Goal: Task Accomplishment & Management: Complete application form

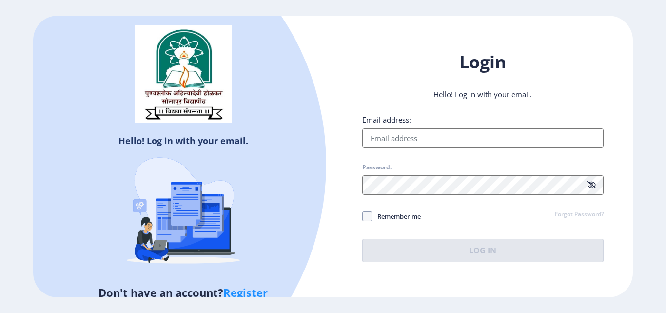
click at [245, 288] on link "Register" at bounding box center [245, 292] width 44 height 15
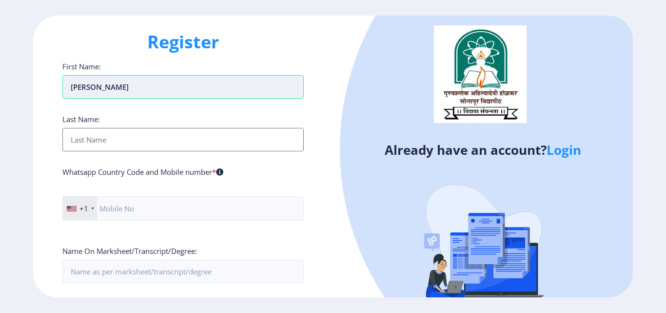
type input "[PERSON_NAME]"
type input "kompellio"
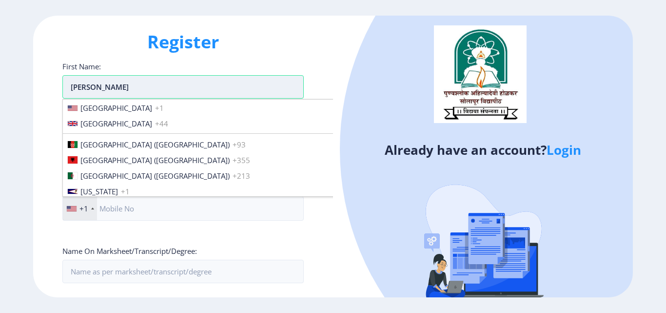
scroll to position [1493, 0]
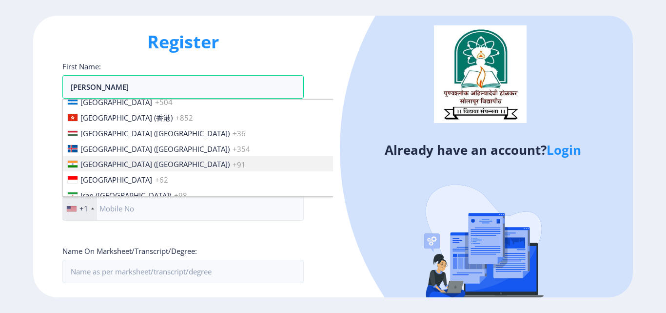
click at [93, 161] on span "[GEOGRAPHIC_DATA] ([GEOGRAPHIC_DATA])" at bounding box center [154, 164] width 149 height 10
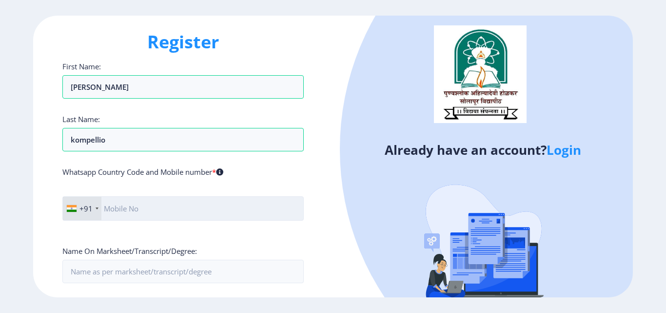
click at [155, 207] on input "text" at bounding box center [182, 208] width 241 height 24
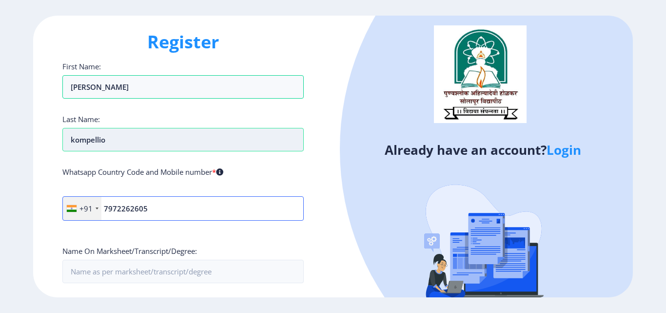
type input "7972262605"
click at [140, 139] on input "kompellio" at bounding box center [182, 139] width 241 height 23
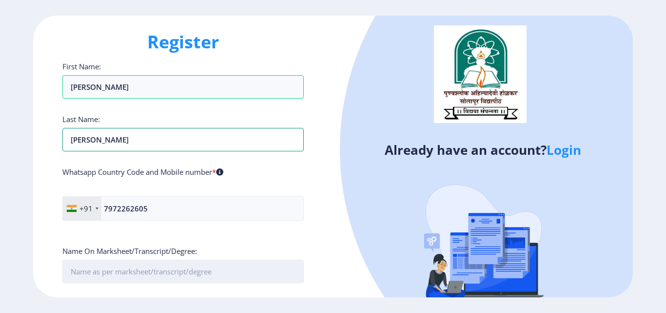
type input "[PERSON_NAME]"
click at [164, 277] on input "First Name:" at bounding box center [182, 270] width 241 height 23
click at [236, 279] on input "First Name:" at bounding box center [182, 270] width 241 height 23
type input "40.56"
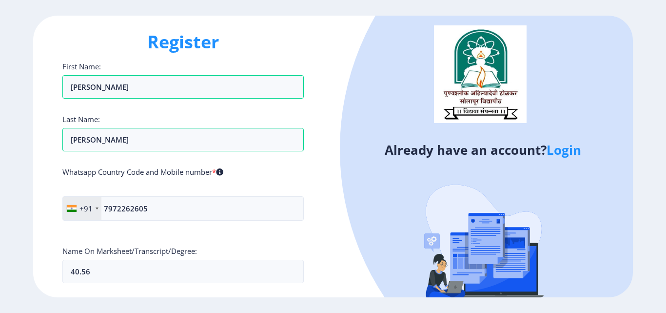
click at [438, 271] on img at bounding box center [483, 247] width 171 height 171
click at [664, 253] on ngx-register "Register First Name: Ravikumar Last Name: kompelli Whatsapp Country Code and Mo…" at bounding box center [333, 156] width 666 height 281
click at [151, 201] on input "7972262605" at bounding box center [182, 208] width 241 height 24
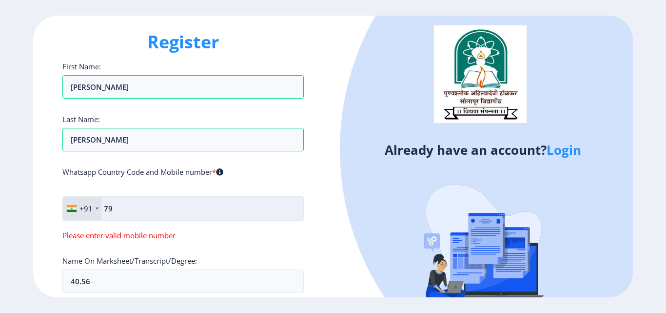
type input "7"
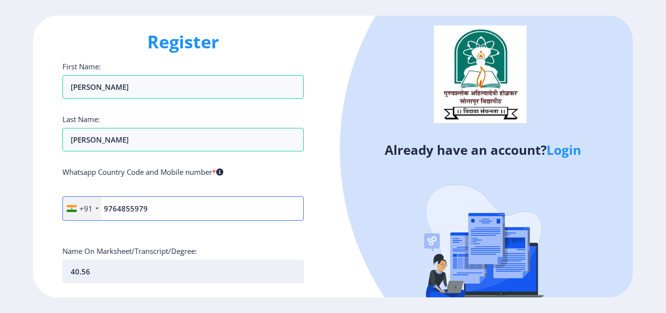
type input "9764855979"
click at [237, 271] on input "40.56" at bounding box center [182, 270] width 241 height 23
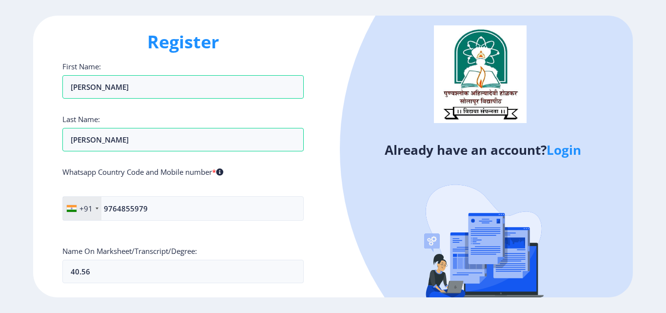
scroll to position [160, 0]
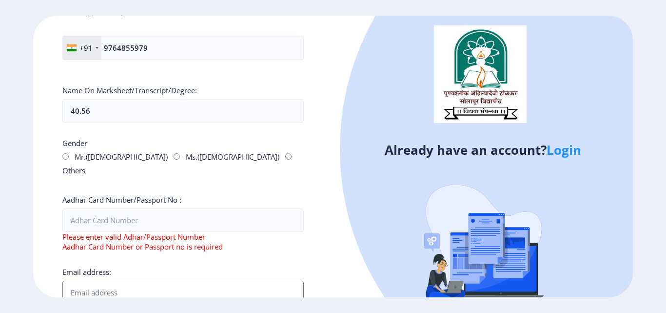
click at [63, 156] on input "Mr.([DEMOGRAPHIC_DATA])" at bounding box center [65, 156] width 6 height 6
radio input "true"
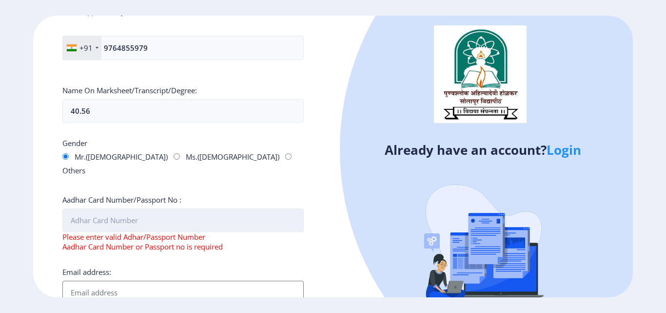
click at [88, 208] on input "Aadhar Card Number/Passport No :" at bounding box center [182, 219] width 241 height 23
click at [108, 280] on input "Email address:" at bounding box center [182, 291] width 241 height 23
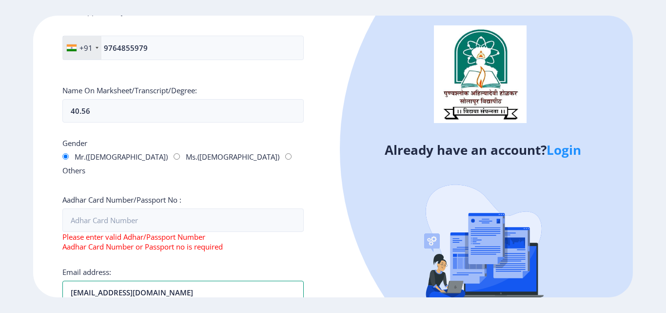
type input "[EMAIL_ADDRESS][DOMAIN_NAME]"
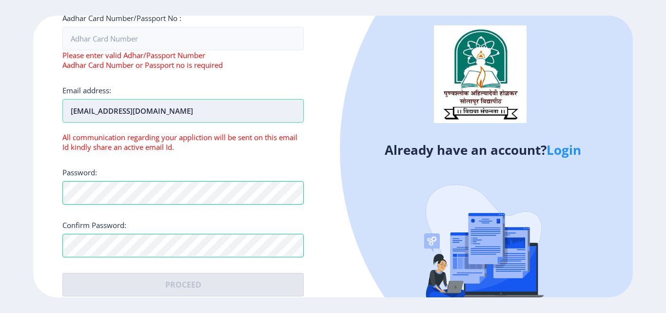
click at [152, 101] on input "[EMAIL_ADDRESS][DOMAIN_NAME]" at bounding box center [182, 110] width 241 height 23
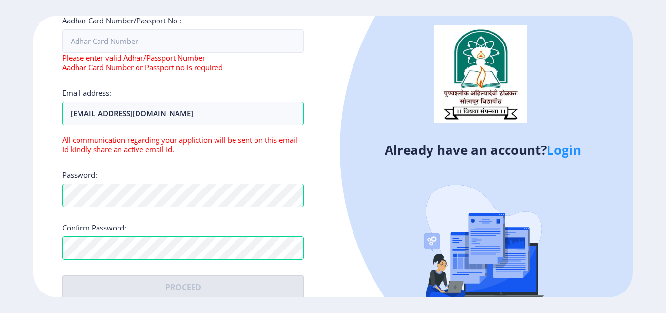
scroll to position [160, 0]
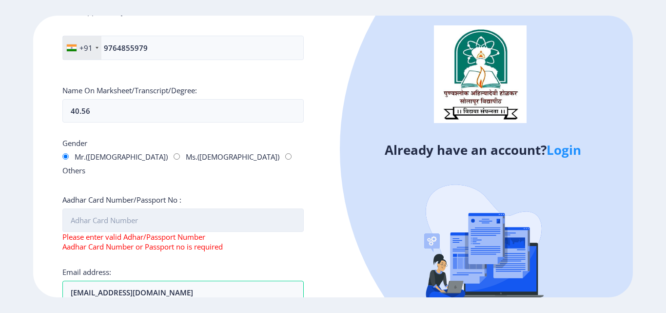
click at [174, 208] on input "Aadhar Card Number/Passport No :" at bounding box center [182, 219] width 241 height 23
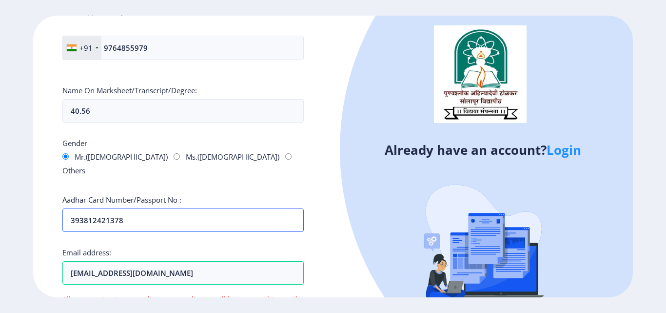
type input "393812421378"
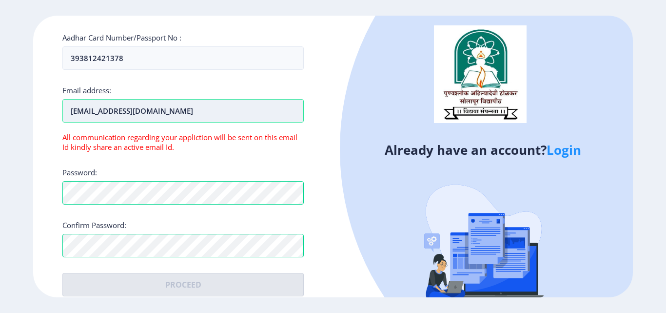
click at [172, 101] on input "[EMAIL_ADDRESS][DOMAIN_NAME]" at bounding box center [182, 110] width 241 height 23
type input "[EMAIL_ADDRESS][DOMAIN_NAME]"
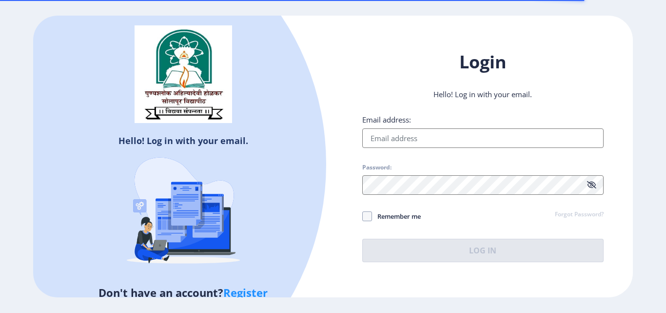
click at [245, 293] on link "Register" at bounding box center [245, 292] width 44 height 15
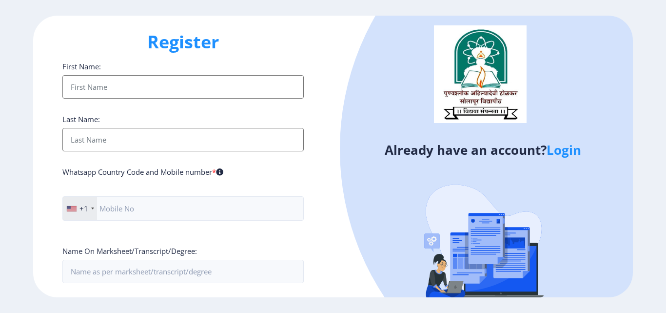
type input "[PERSON_NAME]"
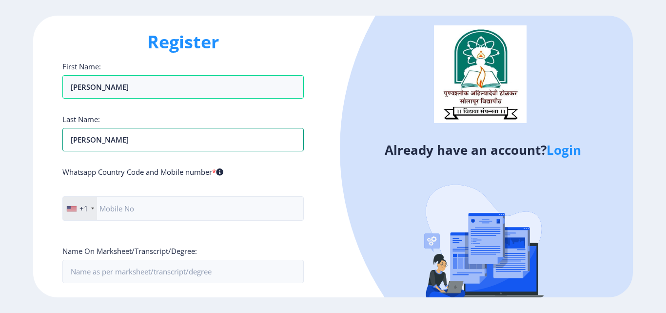
type input "[PERSON_NAME]"
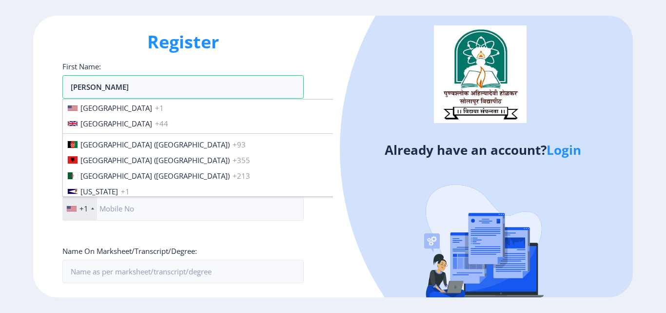
scroll to position [1493, 0]
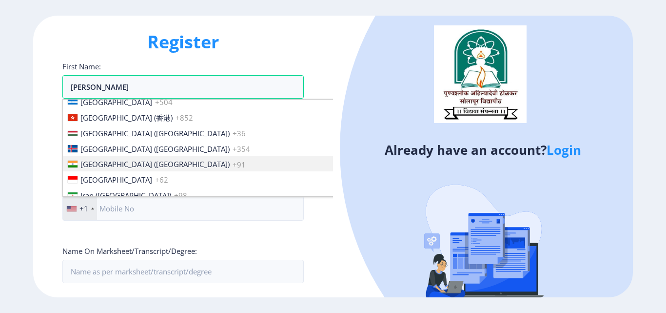
click at [107, 159] on li "[GEOGRAPHIC_DATA] ([GEOGRAPHIC_DATA]) +91" at bounding box center [217, 164] width 309 height 16
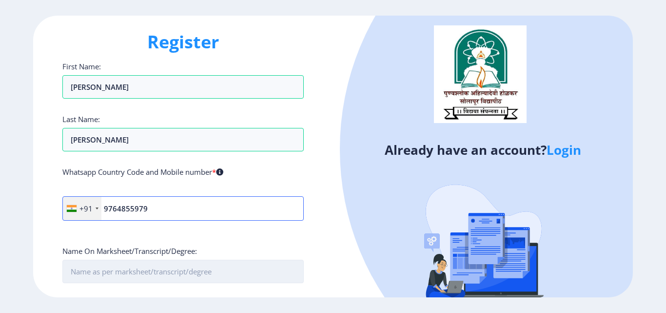
type input "9764855979"
click at [199, 268] on input "First Name:" at bounding box center [182, 270] width 241 height 23
type input "40.56"
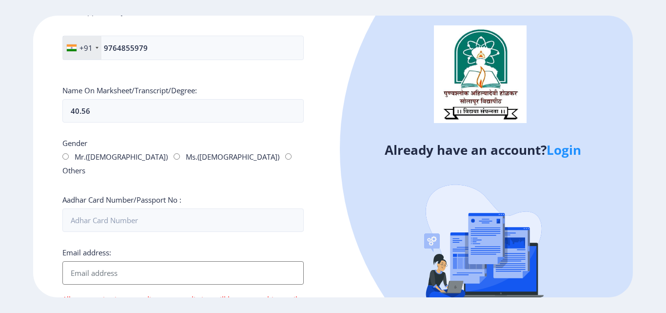
click at [66, 159] on input "Mr.([DEMOGRAPHIC_DATA])" at bounding box center [65, 156] width 6 height 6
radio input "true"
click at [144, 270] on input "Email address:" at bounding box center [182, 272] width 241 height 23
type input "[EMAIL_ADDRESS][DOMAIN_NAME]"
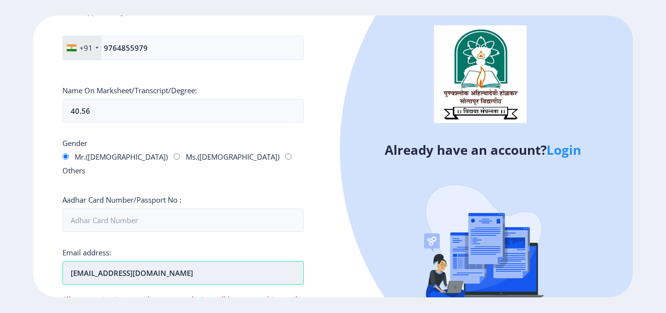
scroll to position [322, 0]
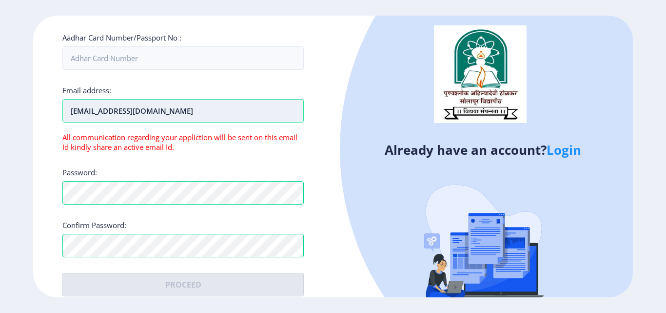
click at [188, 99] on input "[EMAIL_ADDRESS][DOMAIN_NAME]" at bounding box center [182, 110] width 241 height 23
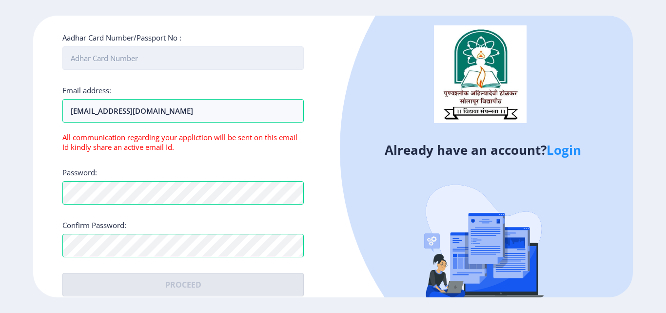
click at [162, 46] on input "Aadhar Card Number/Passport No :" at bounding box center [182, 57] width 241 height 23
type input "393812421378"
click at [371, 213] on div at bounding box center [606, 148] width 533 height 533
